Goal: Task Accomplishment & Management: Use online tool/utility

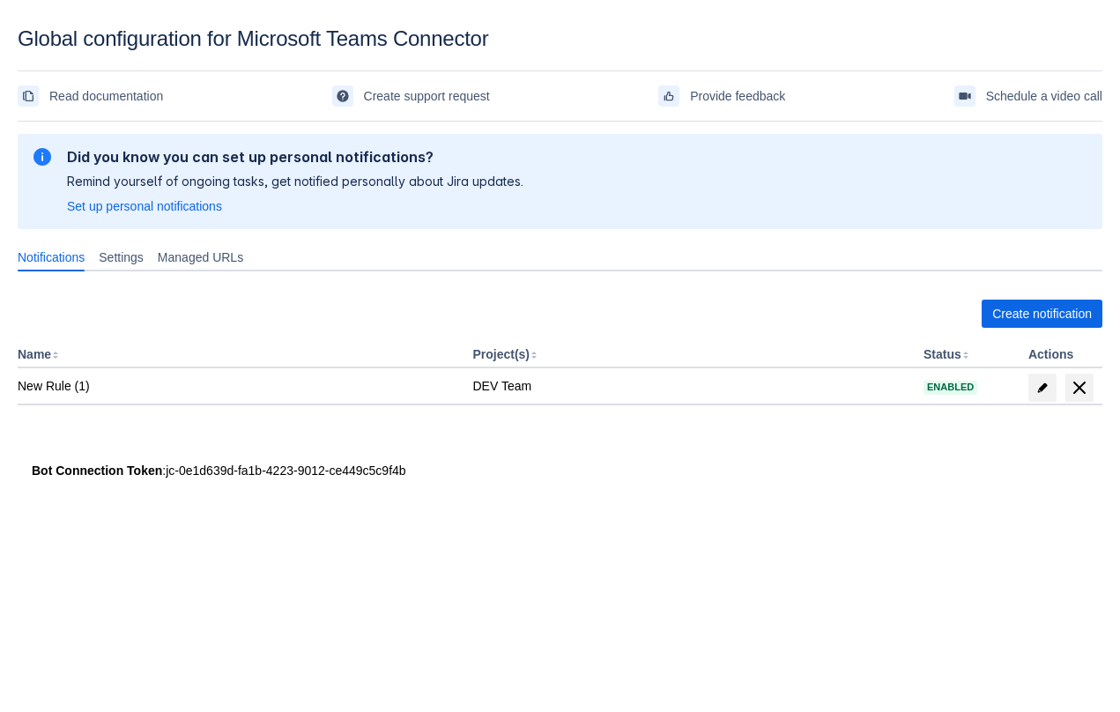
click at [747, 26] on div "Global configuration for Microsoft Teams Connector" at bounding box center [560, 38] width 1085 height 25
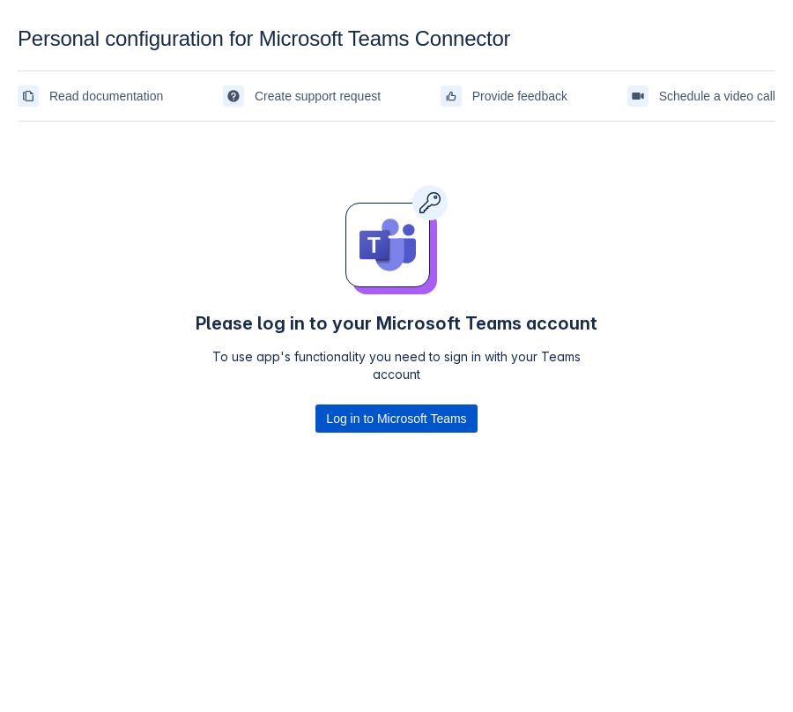
click at [385, 420] on span "Log in to Microsoft Teams" at bounding box center [396, 419] width 140 height 28
